Goal: Information Seeking & Learning: Learn about a topic

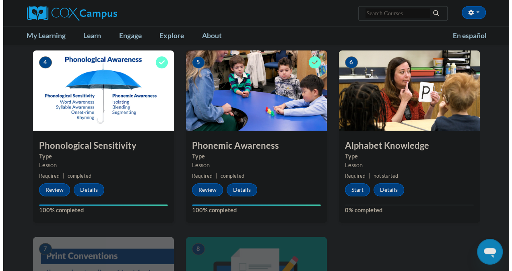
scroll to position [361, 0]
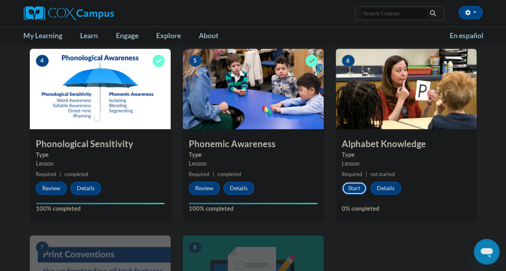
click at [346, 185] on button "Start" at bounding box center [354, 188] width 25 height 13
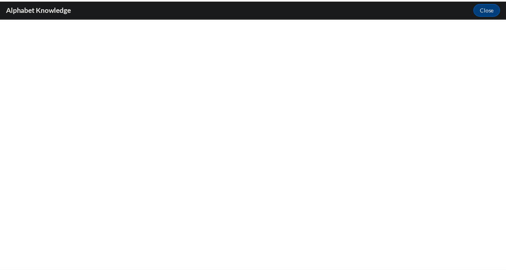
scroll to position [0, 0]
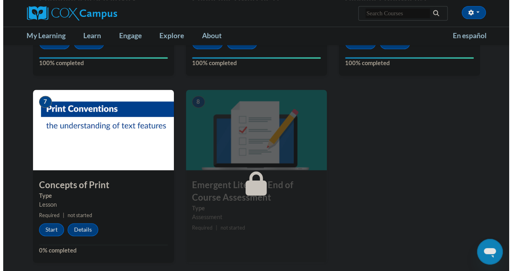
scroll to position [507, 0]
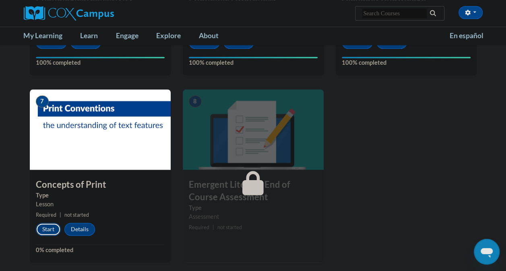
click at [47, 227] on button "Start" at bounding box center [48, 229] width 25 height 13
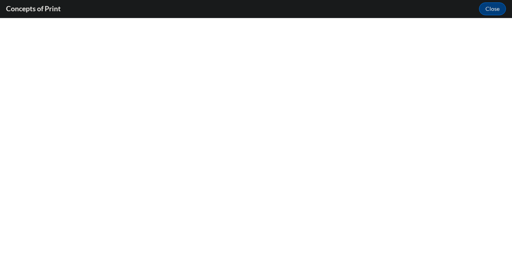
scroll to position [0, 0]
